Goal: Navigation & Orientation: Find specific page/section

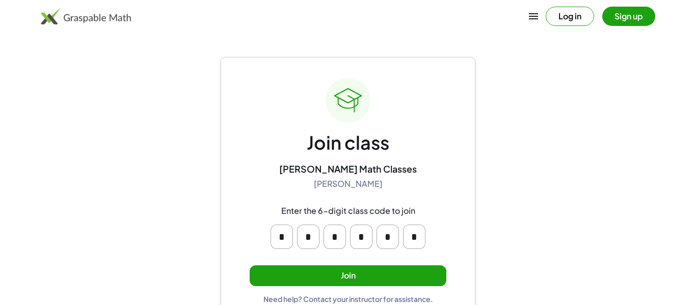
scroll to position [18, 0]
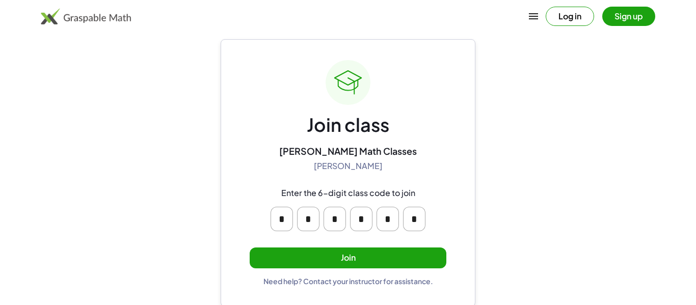
click at [399, 256] on button "Join" at bounding box center [348, 258] width 197 height 21
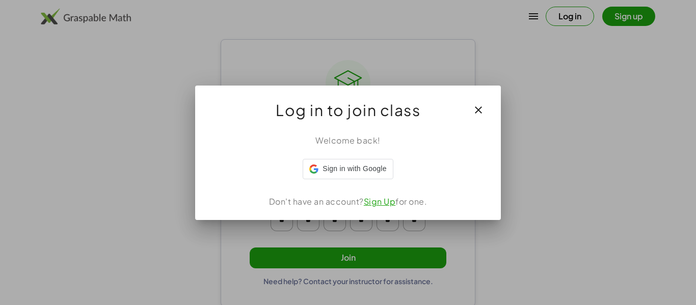
scroll to position [0, 0]
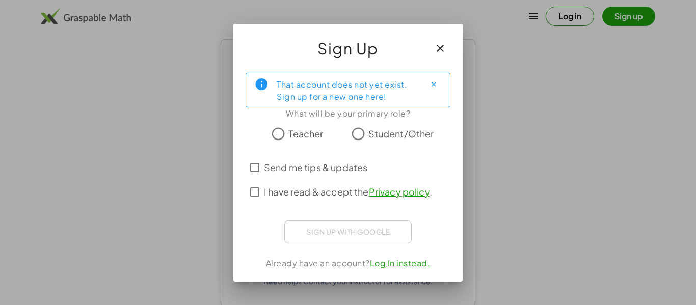
click at [271, 171] on span "Send me tips & updates" at bounding box center [315, 168] width 103 height 14
click at [439, 47] on icon "button" at bounding box center [440, 48] width 12 height 12
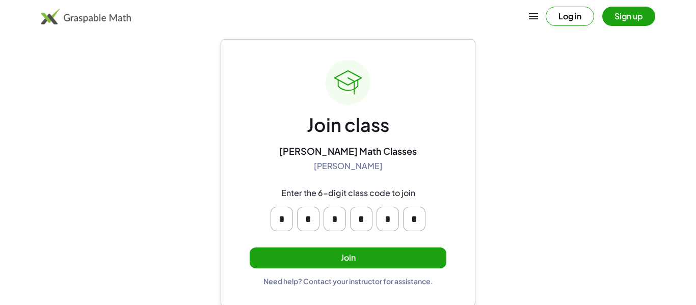
click at [402, 252] on button "Join" at bounding box center [348, 258] width 197 height 21
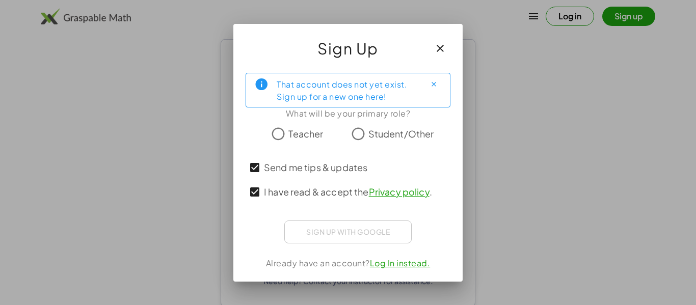
click at [369, 129] on span "Student/Other" at bounding box center [401, 134] width 66 height 14
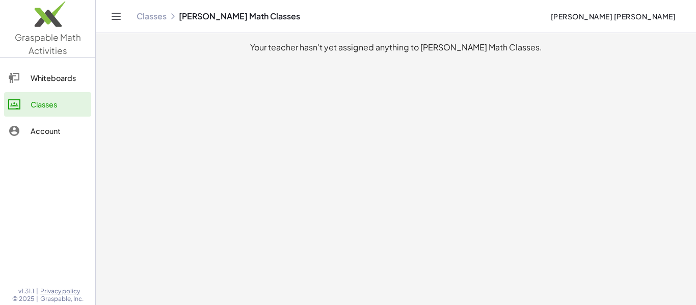
click at [15, 131] on icon at bounding box center [14, 131] width 12 height 12
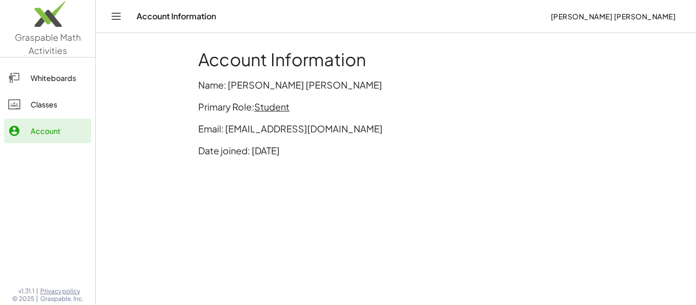
click at [24, 110] on div at bounding box center [19, 104] width 22 height 12
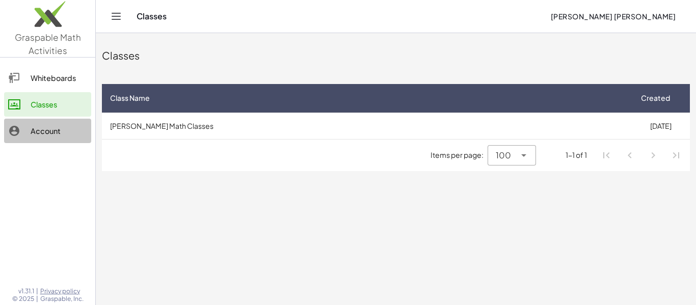
click at [41, 131] on div "Account" at bounding box center [59, 131] width 57 height 12
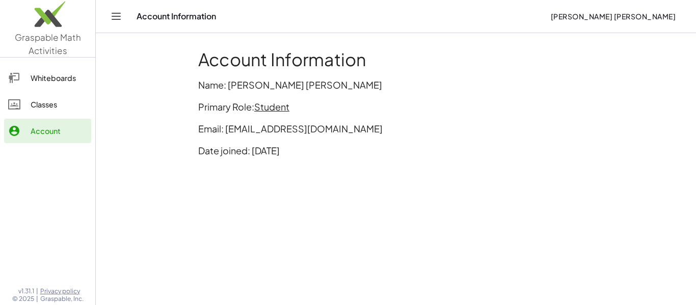
click at [44, 116] on link "Classes" at bounding box center [47, 104] width 87 height 24
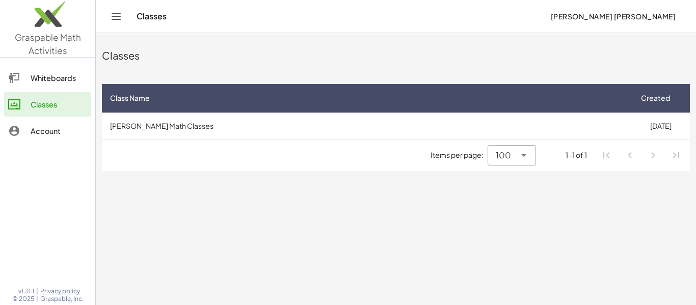
click at [58, 79] on div "Whiteboards" at bounding box center [59, 78] width 57 height 12
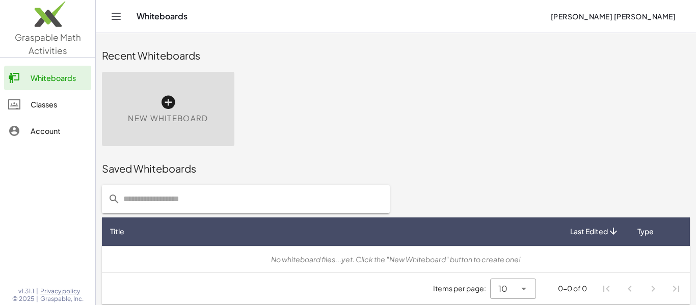
click at [40, 106] on div "Classes" at bounding box center [59, 104] width 57 height 12
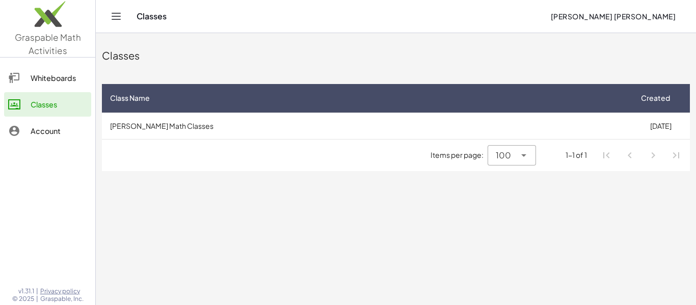
click at [311, 139] on hr at bounding box center [396, 139] width 588 height 1
click at [50, 141] on link "Account" at bounding box center [47, 131] width 87 height 24
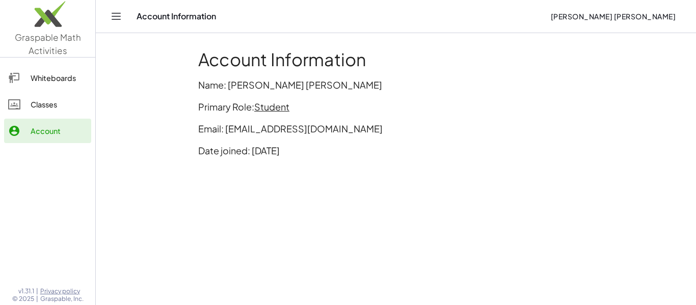
click at [78, 115] on link "Classes" at bounding box center [47, 104] width 87 height 24
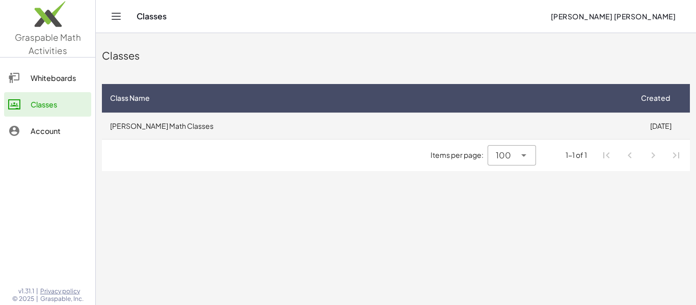
click at [203, 136] on td "[PERSON_NAME] Math Classes" at bounding box center [367, 126] width 530 height 27
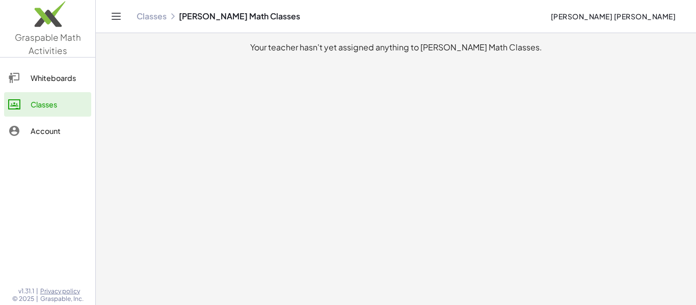
click at [70, 146] on div "Whiteboards Classes Account" at bounding box center [47, 106] width 95 height 88
click at [55, 141] on link "Account" at bounding box center [47, 131] width 87 height 24
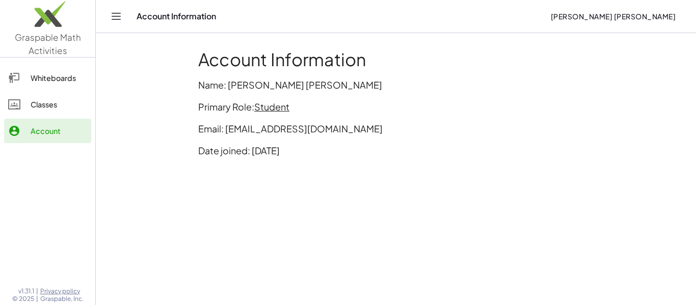
click at [260, 108] on span "Student" at bounding box center [271, 107] width 35 height 12
click at [513, 162] on div "Account Information Name: [PERSON_NAME] [PERSON_NAME] Primary Role: Student Ema…" at bounding box center [396, 107] width 408 height 128
click at [625, 22] on button "[PERSON_NAME] [PERSON_NAME]" at bounding box center [613, 16] width 142 height 18
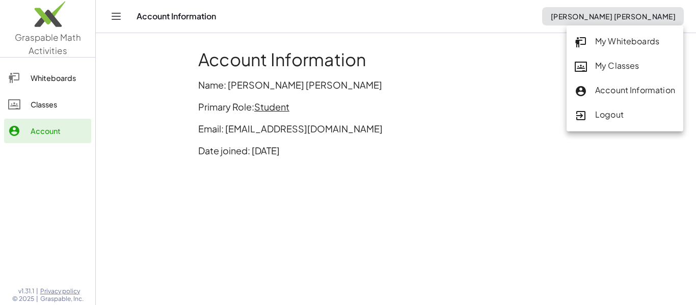
click at [589, 84] on div "Account Information" at bounding box center [625, 90] width 100 height 13
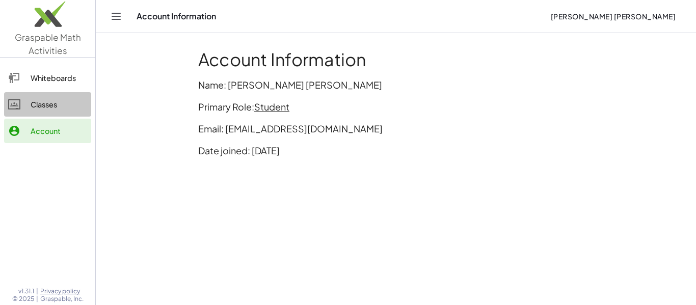
click at [70, 109] on div "Classes" at bounding box center [59, 104] width 57 height 12
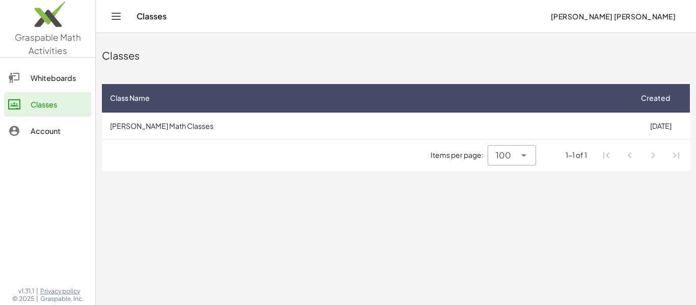
click at [56, 85] on link "Whiteboards" at bounding box center [47, 78] width 87 height 24
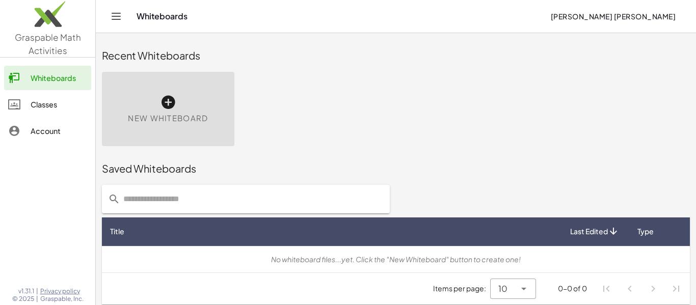
click at [182, 107] on div "New Whiteboard" at bounding box center [168, 109] width 133 height 74
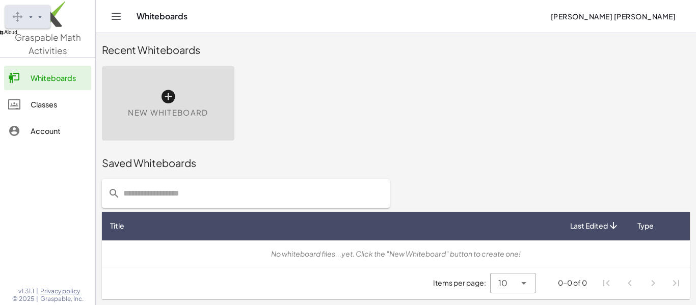
click at [598, 12] on body "Prediction Hover Speech Dictionary Picture Dictionary Play Pause" at bounding box center [348, 149] width 696 height 311
